Goal: Information Seeking & Learning: Find specific fact

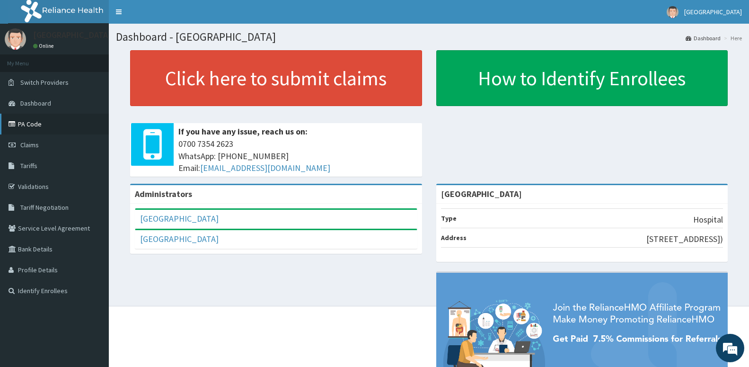
click at [27, 122] on link "PA Code" at bounding box center [54, 124] width 109 height 21
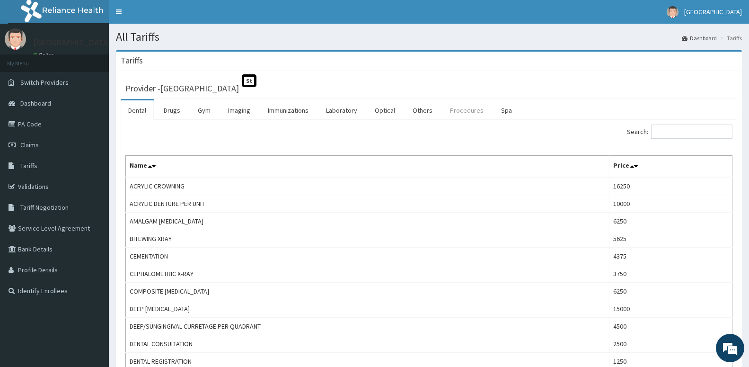
click at [466, 109] on link "Procedures" at bounding box center [466, 110] width 49 height 20
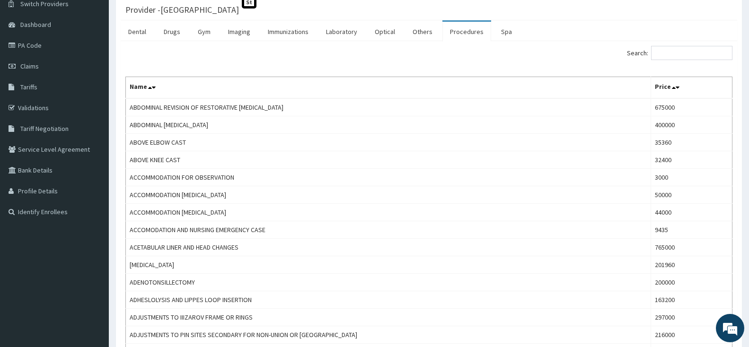
scroll to position [40, 0]
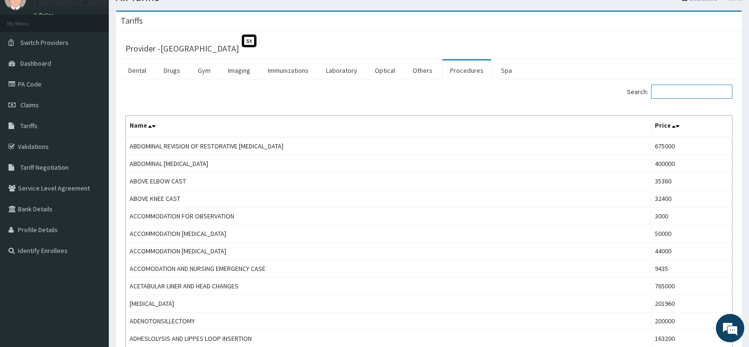
click at [685, 95] on input "Search:" at bounding box center [691, 92] width 81 height 14
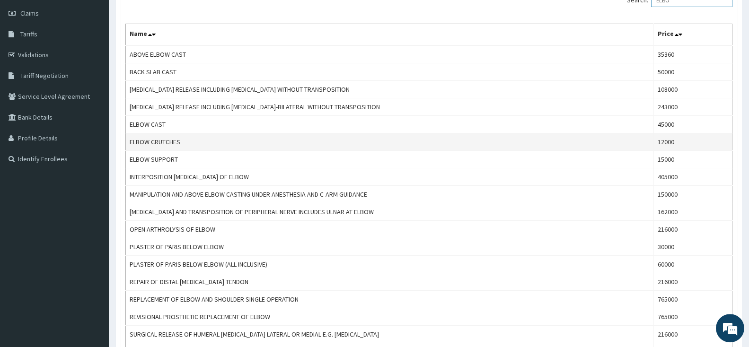
scroll to position [145, 0]
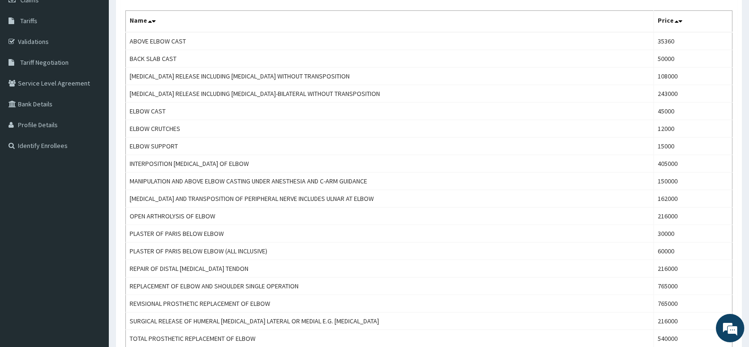
type input "ELBO"
